Goal: Task Accomplishment & Management: Manage account settings

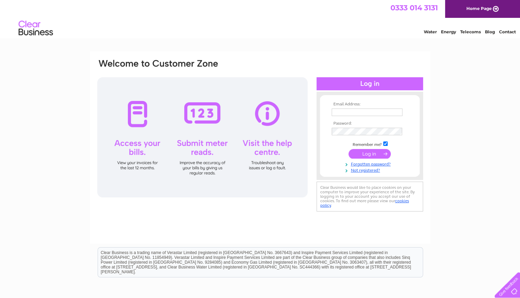
type input "butcherinthewood@outlook.com"
click at [376, 155] on input "submit" at bounding box center [370, 154] width 42 height 10
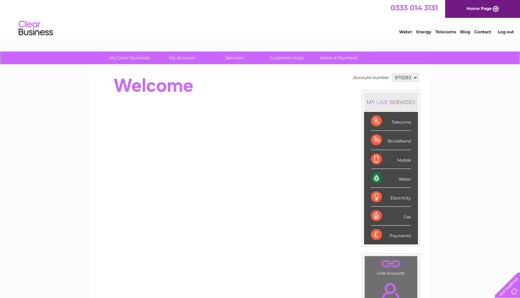
click at [179, 56] on link "My Account" at bounding box center [182, 58] width 57 height 13
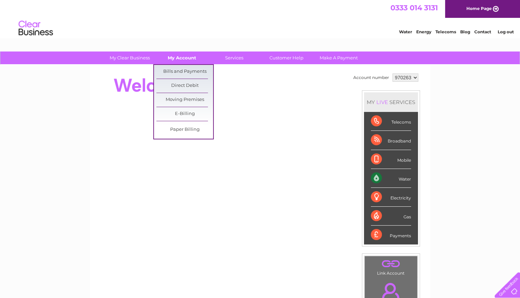
click at [189, 73] on link "Bills and Payments" at bounding box center [184, 72] width 57 height 14
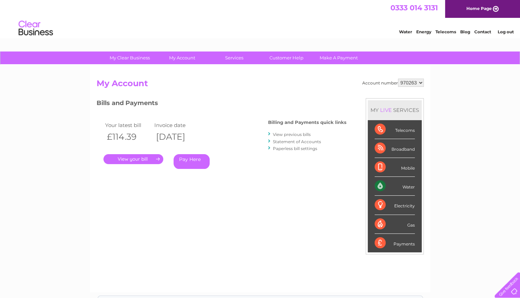
click at [134, 161] on link "." at bounding box center [133, 159] width 60 height 10
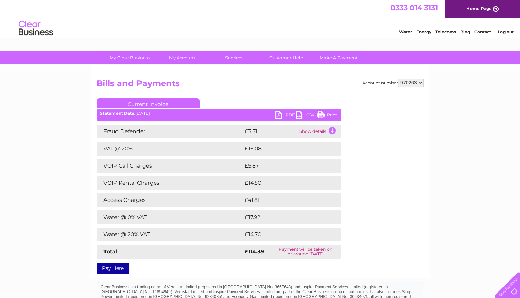
click at [287, 118] on link "PDF" at bounding box center [285, 116] width 21 height 10
